Goal: Task Accomplishment & Management: Use online tool/utility

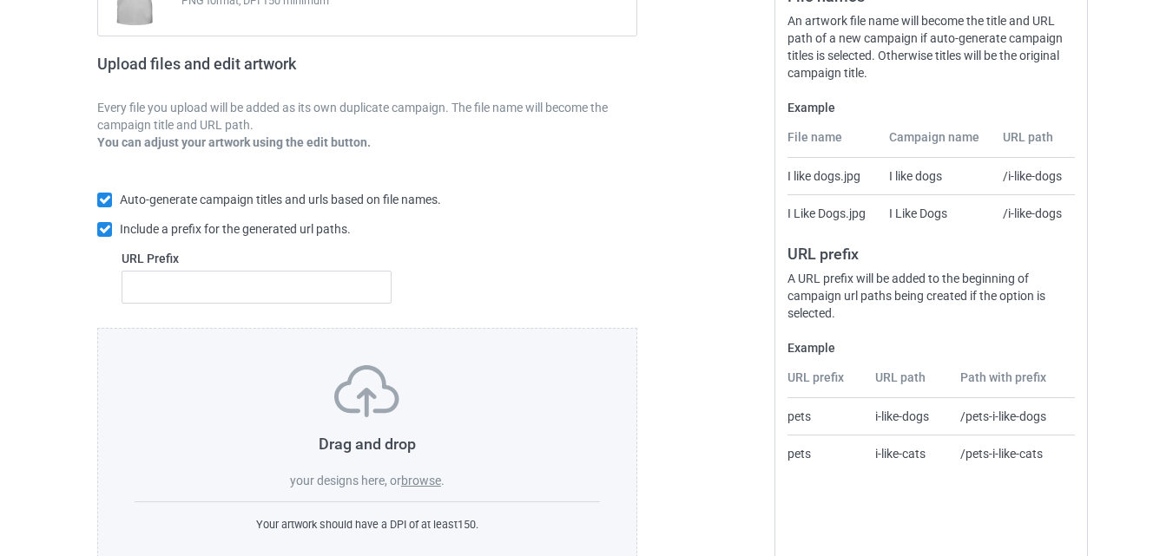
scroll to position [289, 0]
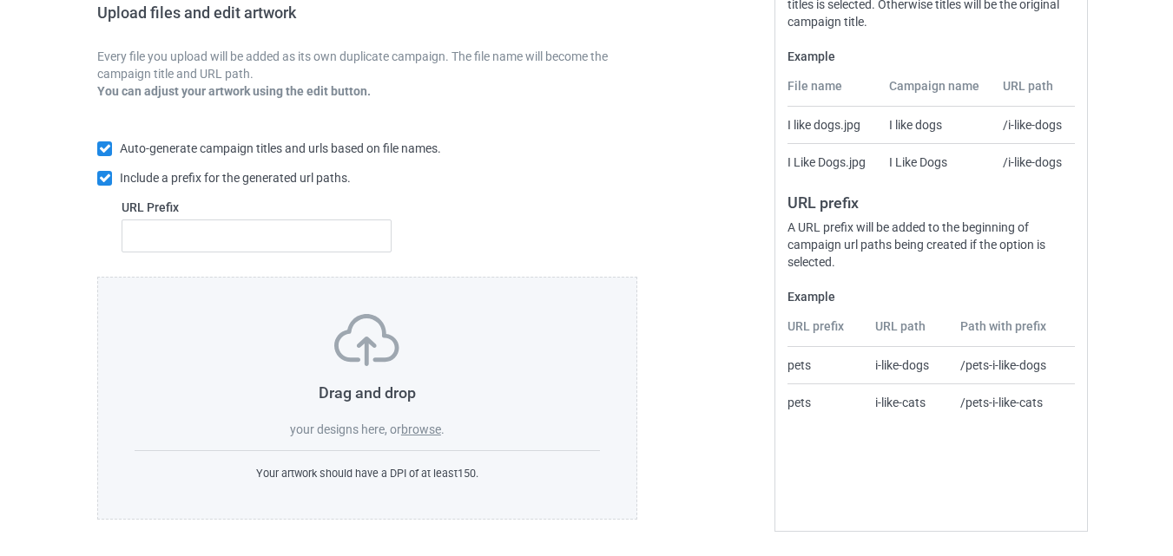
click at [426, 425] on label "browse" at bounding box center [421, 430] width 40 height 14
click at [0, 0] on input "browse" at bounding box center [0, 0] width 0 height 0
click at [418, 433] on label "browse" at bounding box center [421, 430] width 40 height 14
click at [0, 0] on input "browse" at bounding box center [0, 0] width 0 height 0
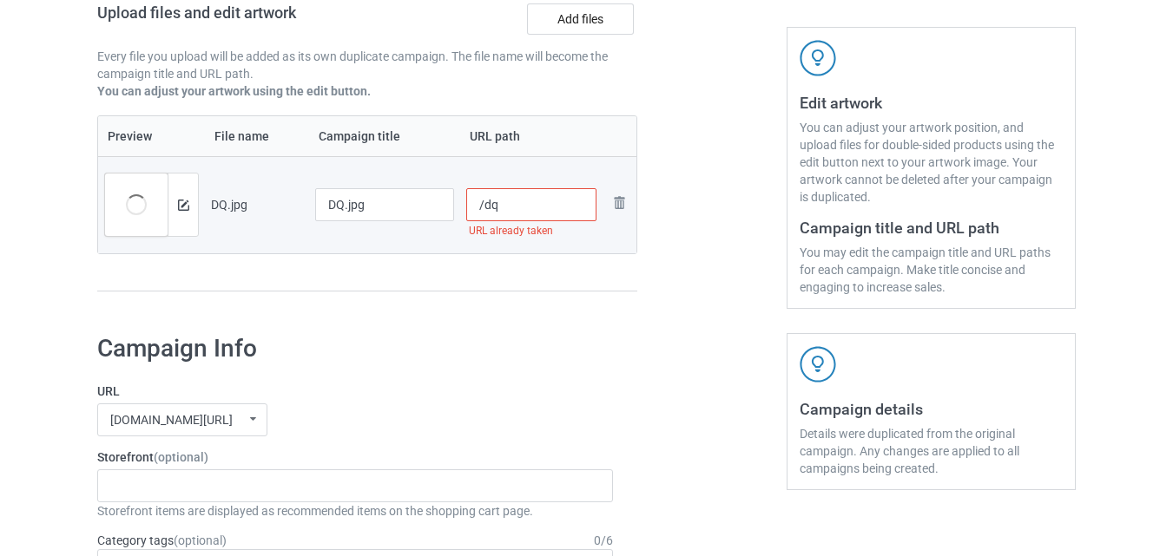
click at [517, 208] on input "/dq" at bounding box center [531, 204] width 131 height 33
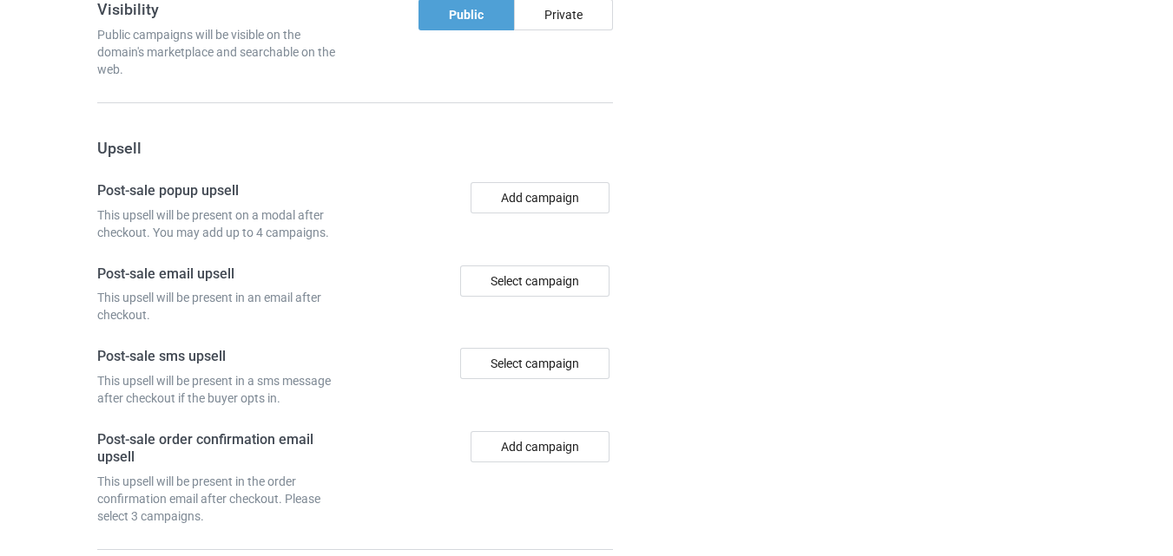
scroll to position [1673, 0]
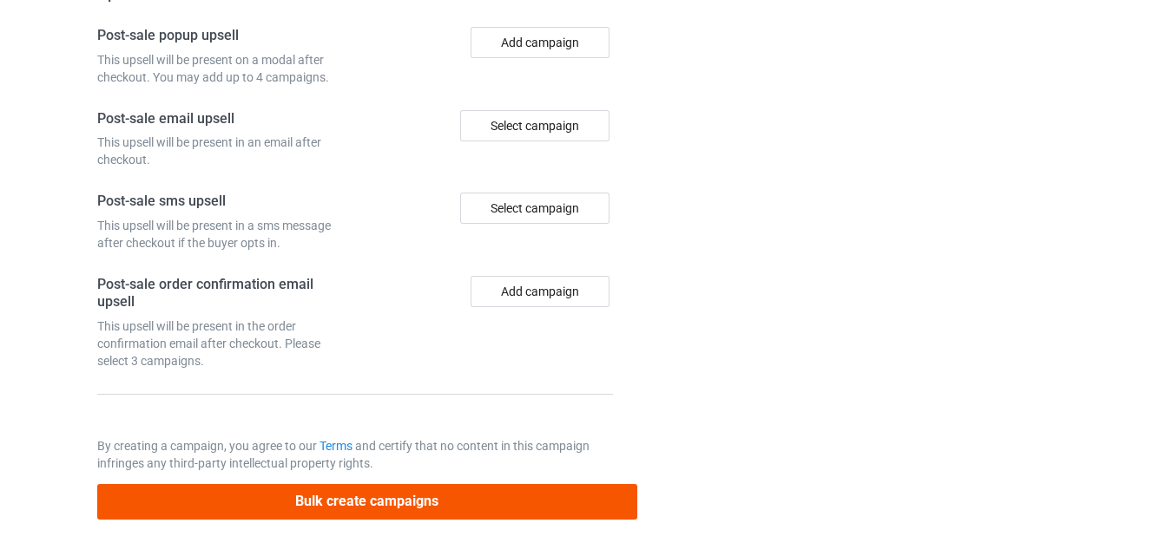
type input "/dq23fcawfhalloween"
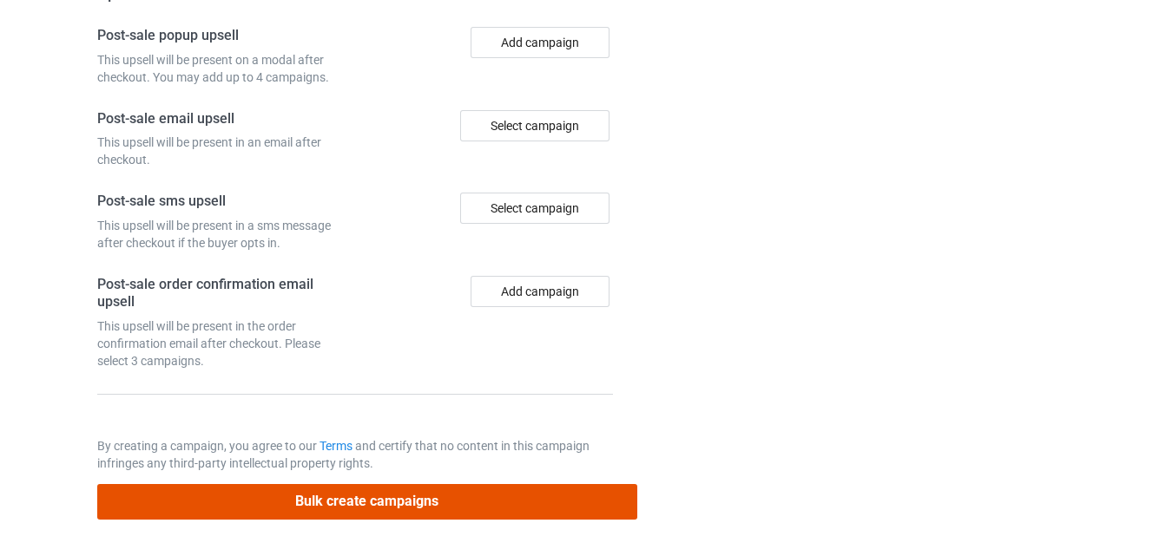
click at [462, 509] on button "Bulk create campaigns" at bounding box center [367, 502] width 540 height 36
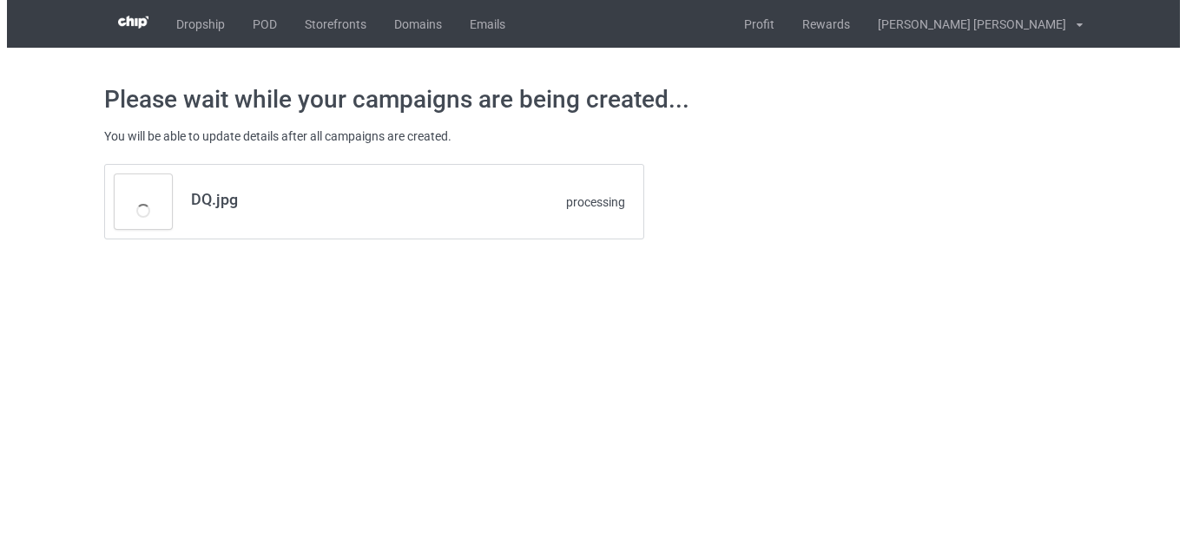
scroll to position [0, 0]
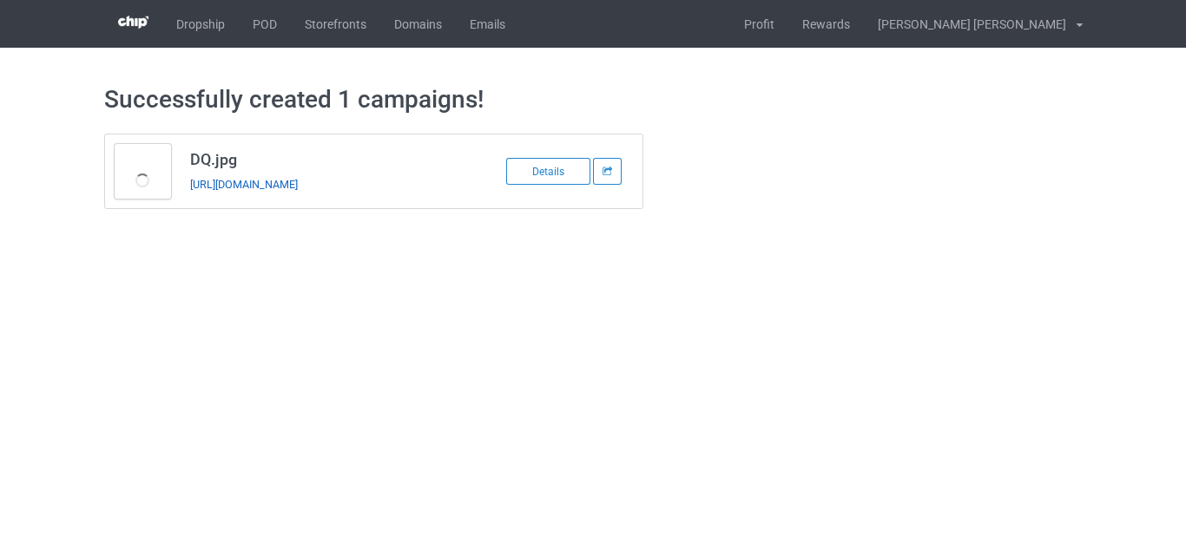
click at [290, 187] on link "[URL][DOMAIN_NAME]" at bounding box center [244, 184] width 108 height 13
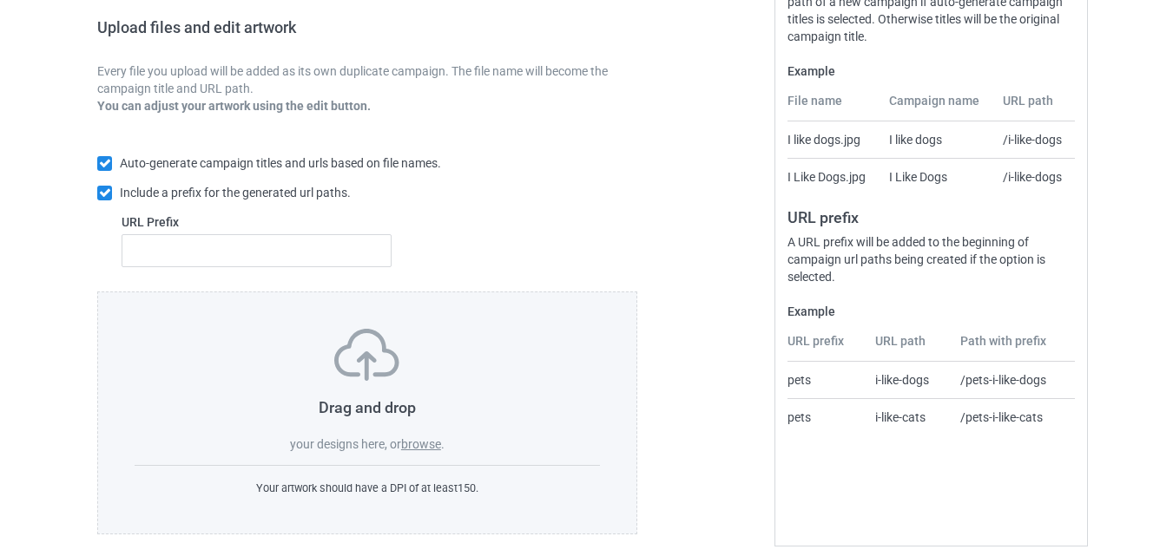
scroll to position [289, 0]
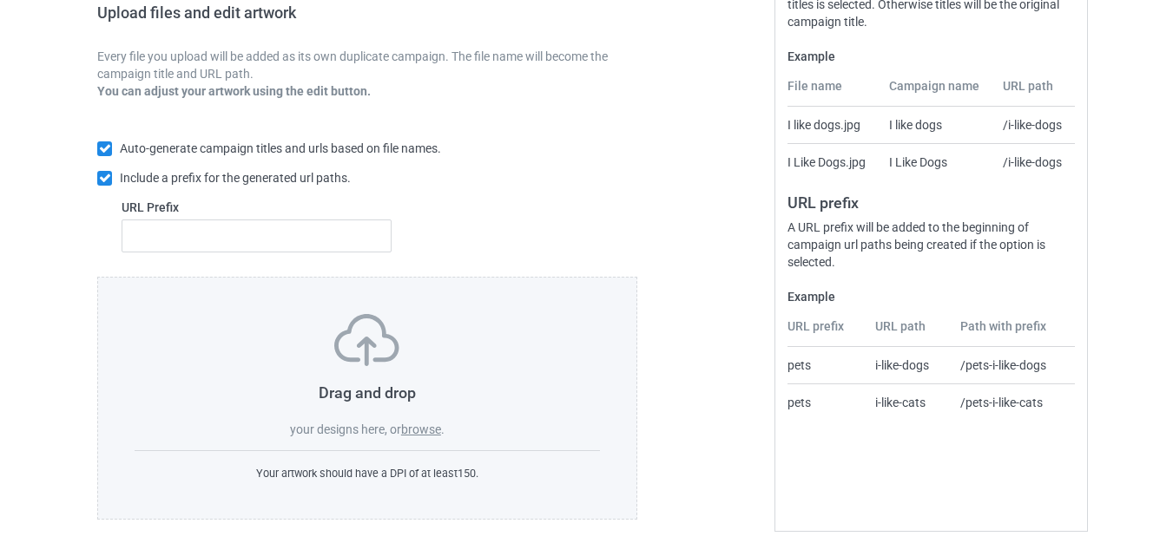
click at [416, 430] on label "browse" at bounding box center [421, 430] width 40 height 14
click at [0, 0] on input "browse" at bounding box center [0, 0] width 0 height 0
click at [428, 434] on label "browse" at bounding box center [421, 430] width 40 height 14
click at [0, 0] on input "browse" at bounding box center [0, 0] width 0 height 0
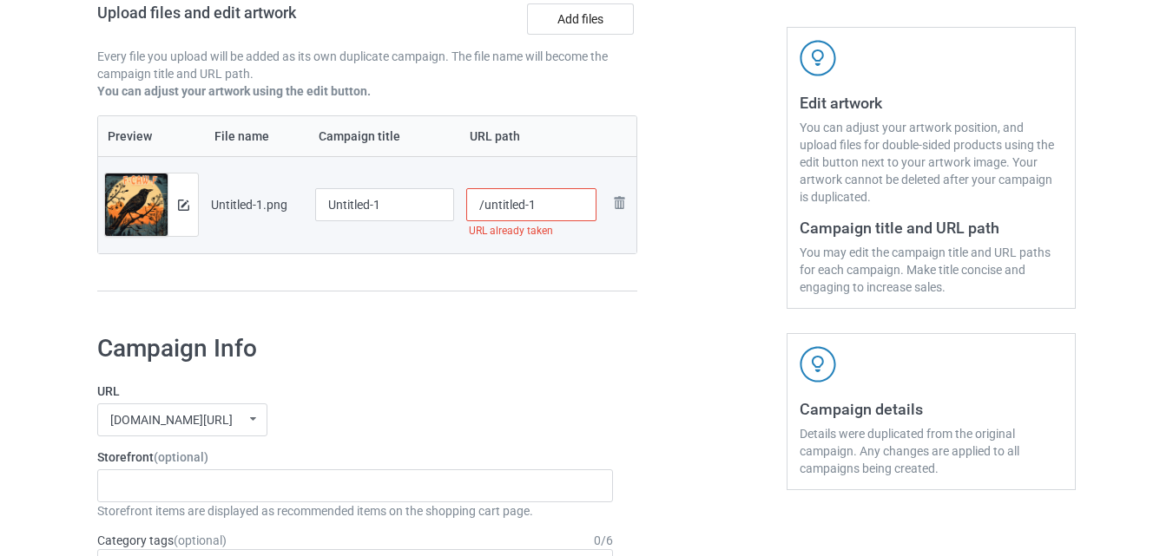
click at [554, 210] on input "/untitled-1" at bounding box center [531, 204] width 131 height 33
click at [688, 241] on div at bounding box center [711, 76] width 125 height 489
click at [500, 205] on input "/f" at bounding box center [531, 204] width 131 height 33
type input "/fcawfhallowenshirt"
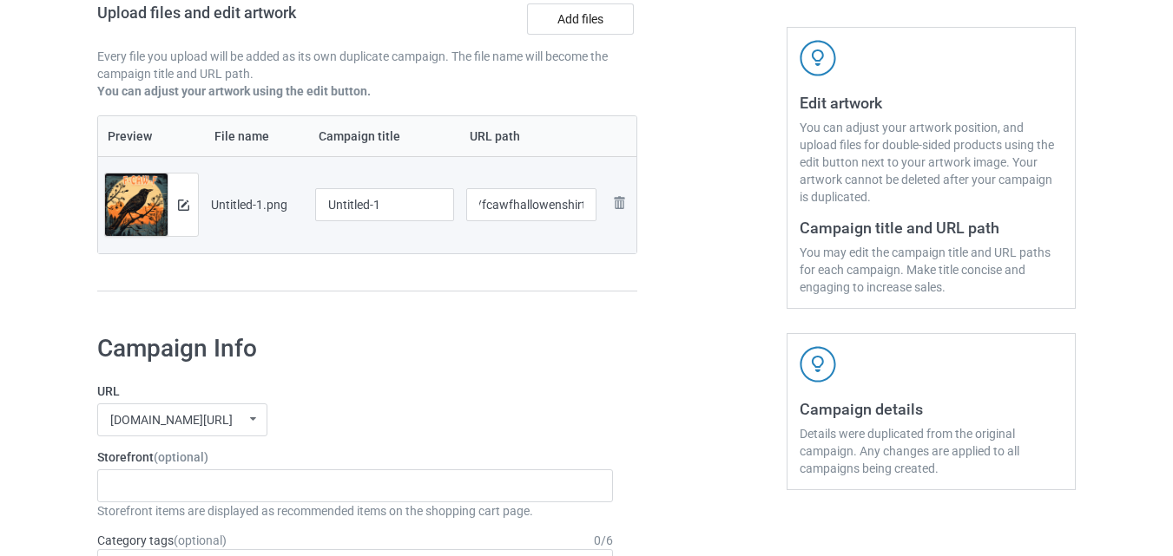
scroll to position [0, 0]
click at [530, 354] on h1 "Campaign Info" at bounding box center [355, 348] width 516 height 31
click at [530, 355] on h1 "Campaign Info" at bounding box center [355, 348] width 516 height 31
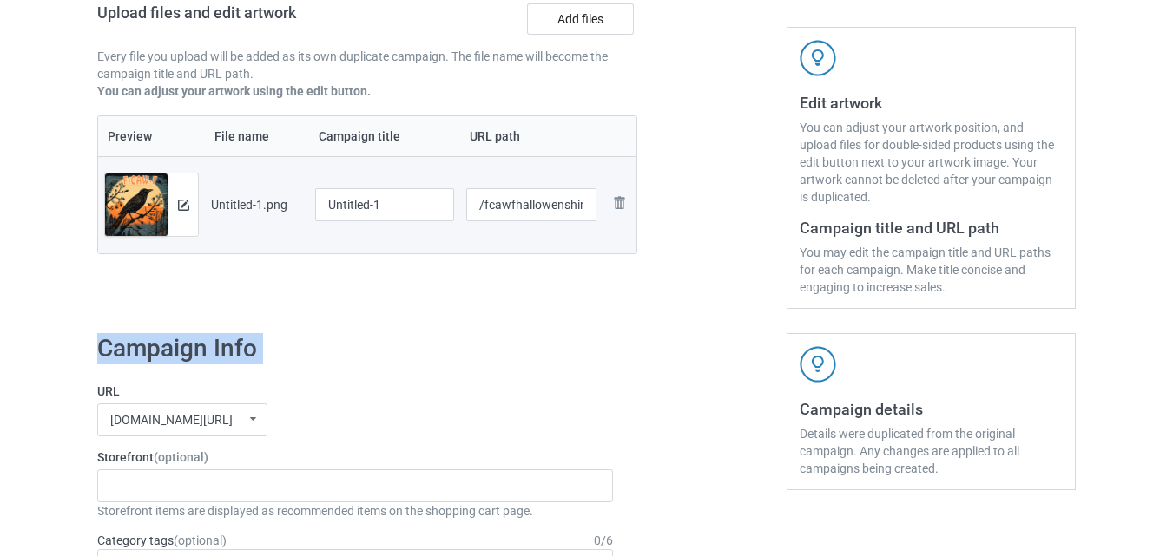
click at [530, 355] on h1 "Campaign Info" at bounding box center [355, 348] width 516 height 31
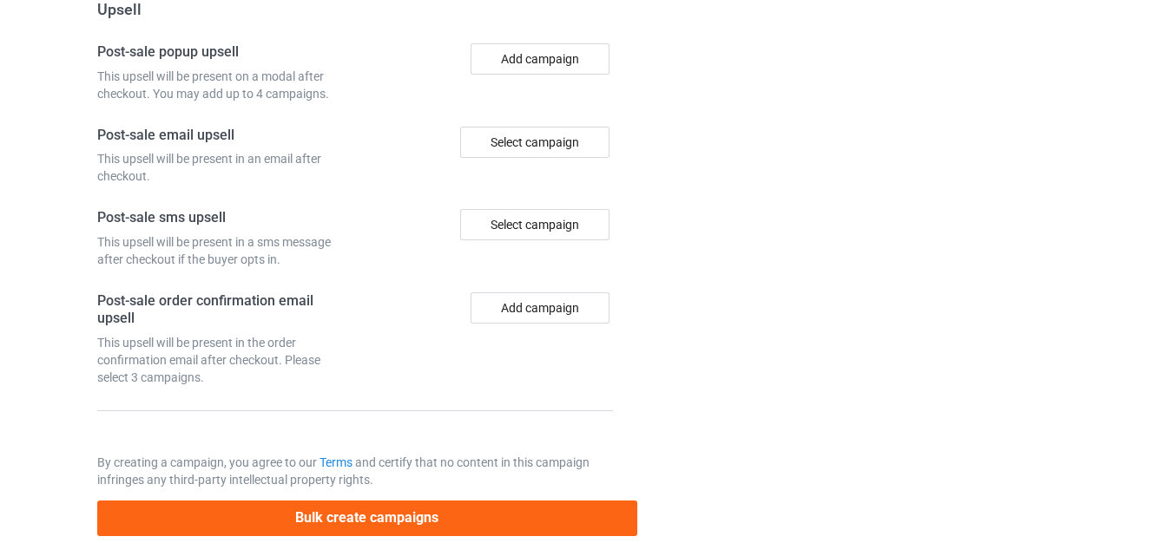
scroll to position [1673, 0]
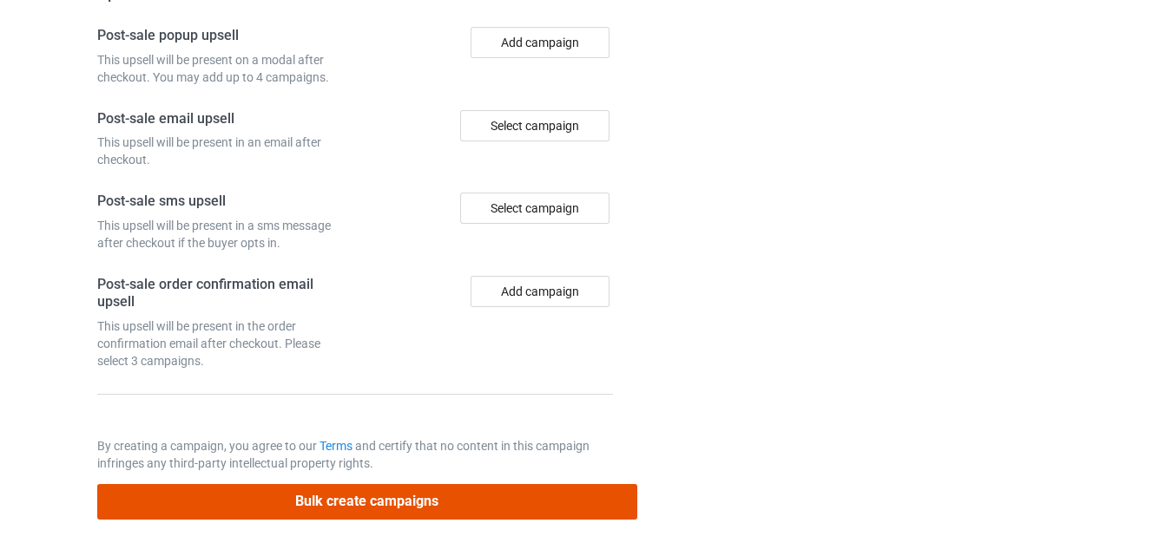
click at [471, 515] on button "Bulk create campaigns" at bounding box center [367, 502] width 540 height 36
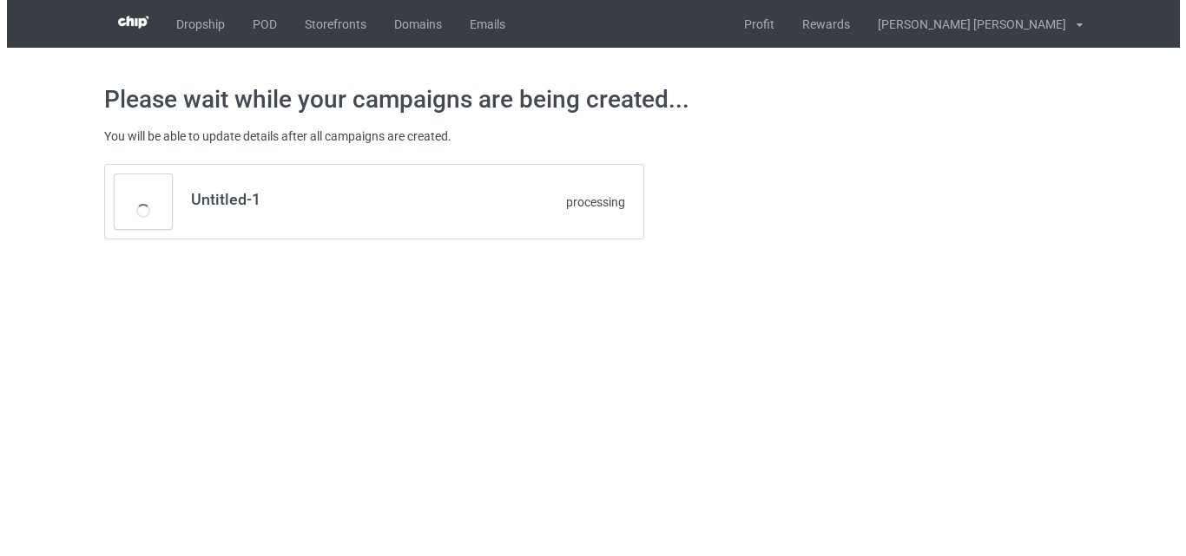
scroll to position [0, 0]
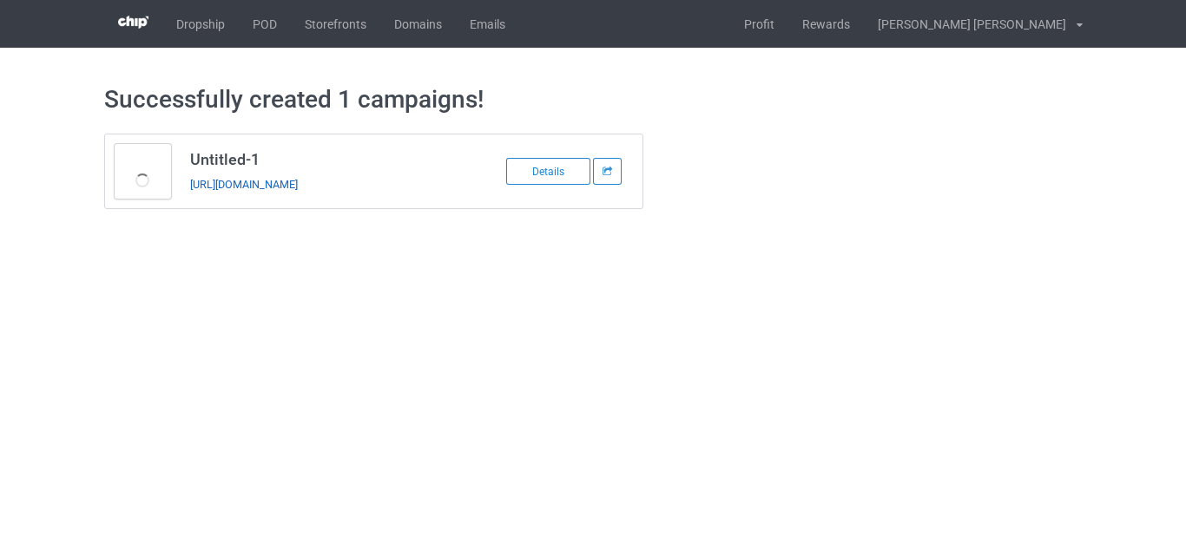
click at [298, 187] on link "https://www.teechip.com/fcawfhallowenshirt" at bounding box center [244, 184] width 108 height 13
